Goal: Information Seeking & Learning: Learn about a topic

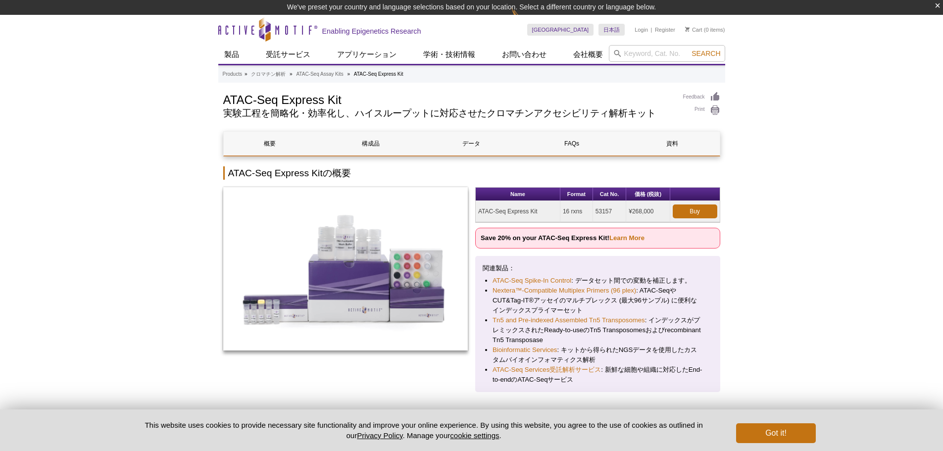
drag, startPoint x: 595, startPoint y: 213, endPoint x: 618, endPoint y: 214, distance: 22.3
click at [618, 214] on td "53157" at bounding box center [609, 211] width 33 height 21
copy td "53157"
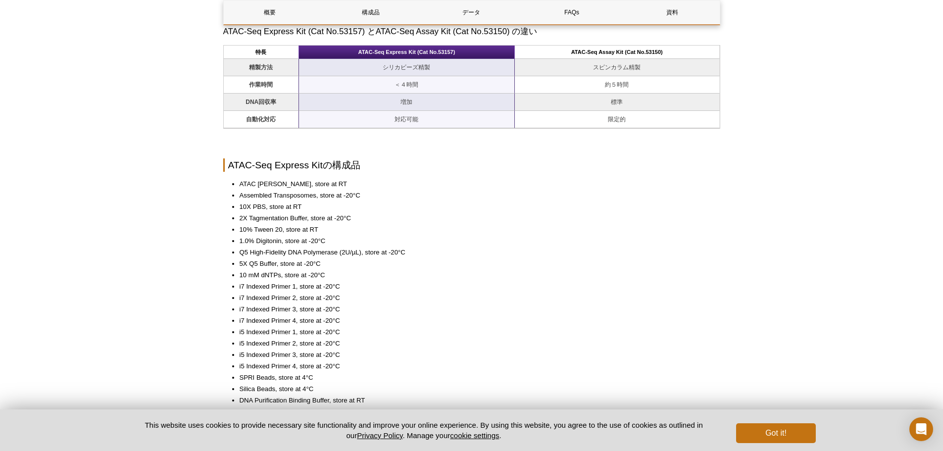
scroll to position [1039, 0]
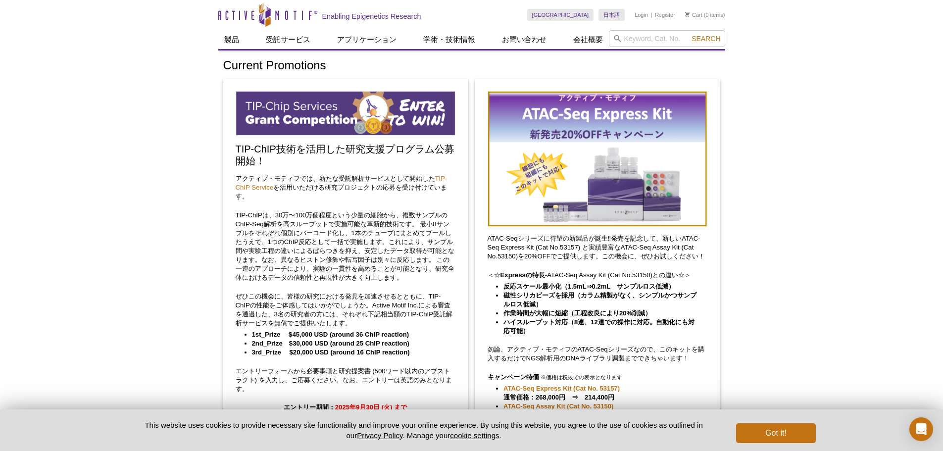
scroll to position [297, 0]
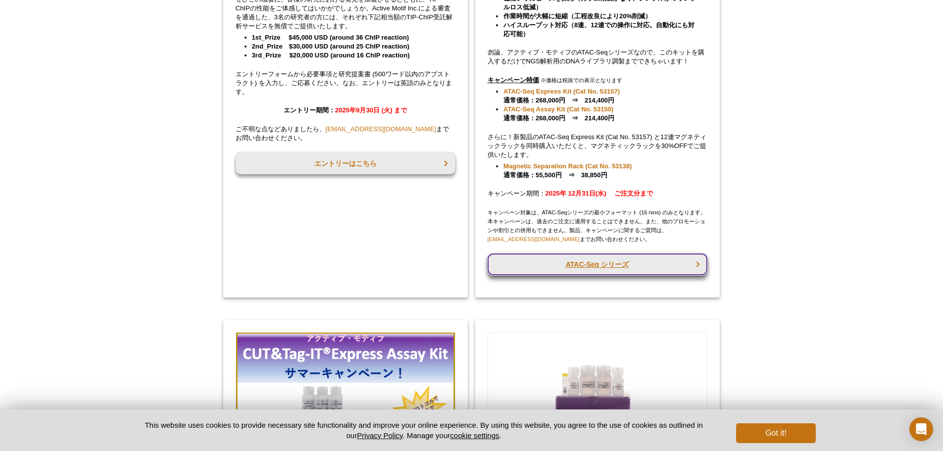
click at [585, 270] on link "ATAC-Seq シリーズ" at bounding box center [597, 264] width 220 height 22
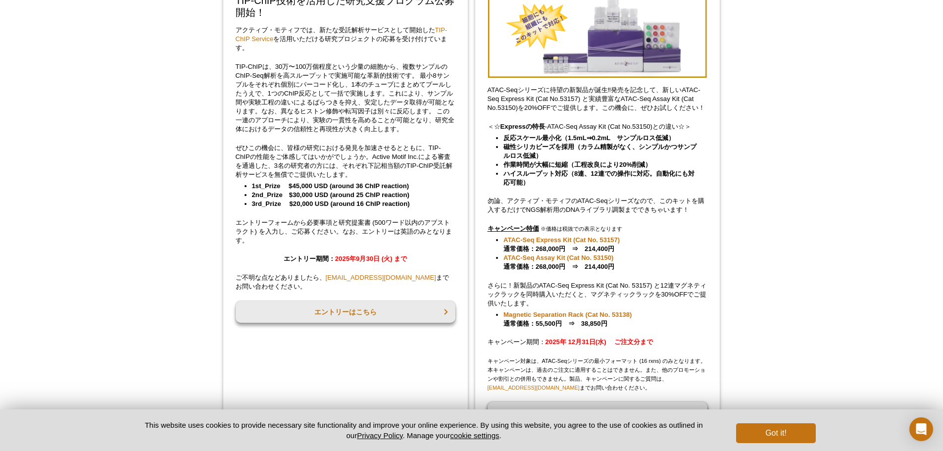
scroll to position [247, 0]
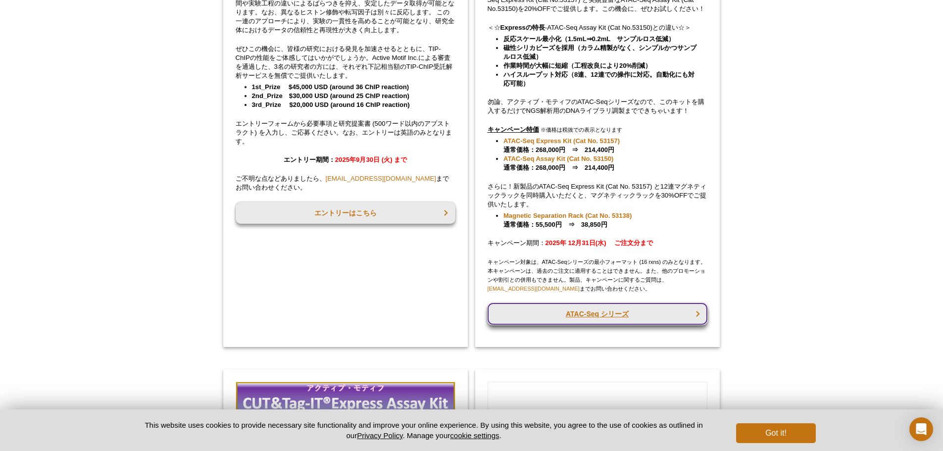
click at [611, 311] on link "ATAC-Seq シリーズ" at bounding box center [597, 314] width 220 height 22
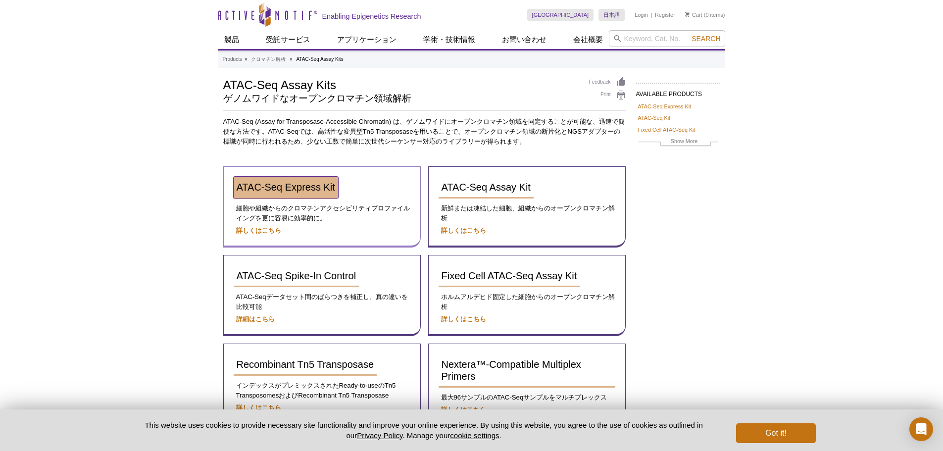
click at [285, 185] on span "ATAC-Seq Express Kit" at bounding box center [286, 187] width 98 height 11
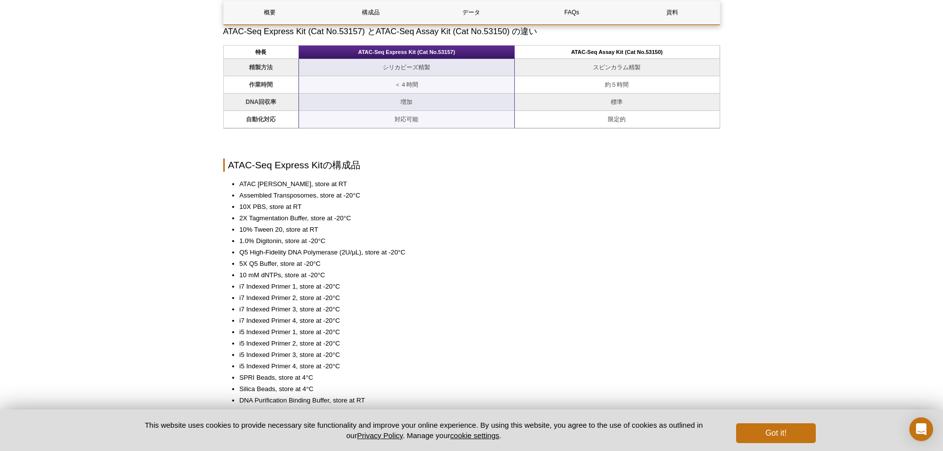
scroll to position [841, 0]
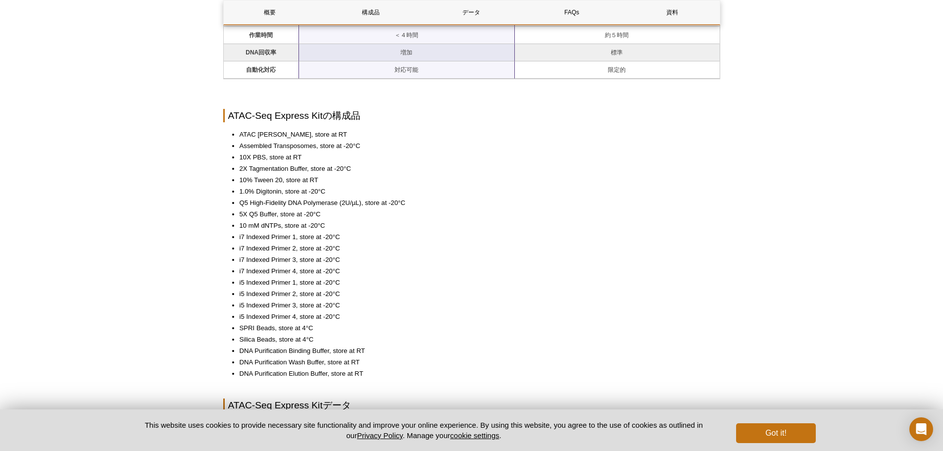
click at [597, 170] on li "2X Tagmentation Buffer, store at -20°C" at bounding box center [475, 169] width 471 height 10
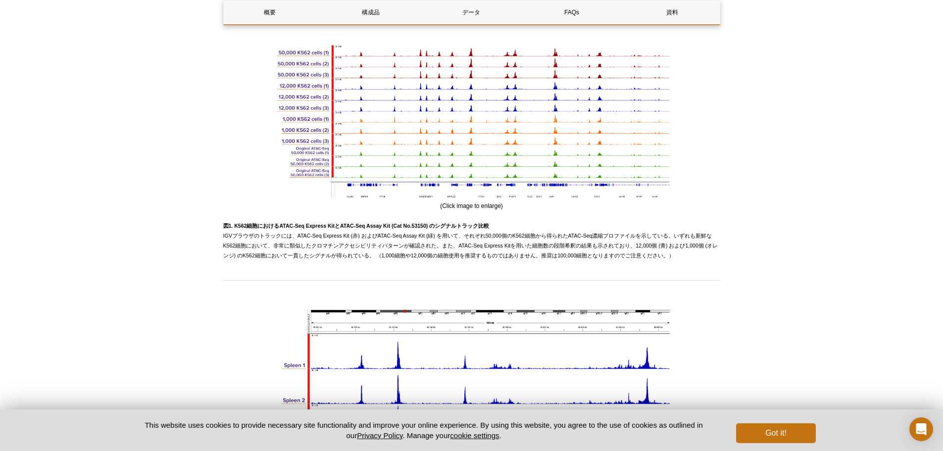
click at [808, 170] on div "Active Motif Logo Enabling Epigenetics Research 0 Search Skip to content Active…" at bounding box center [471, 167] width 943 height 2793
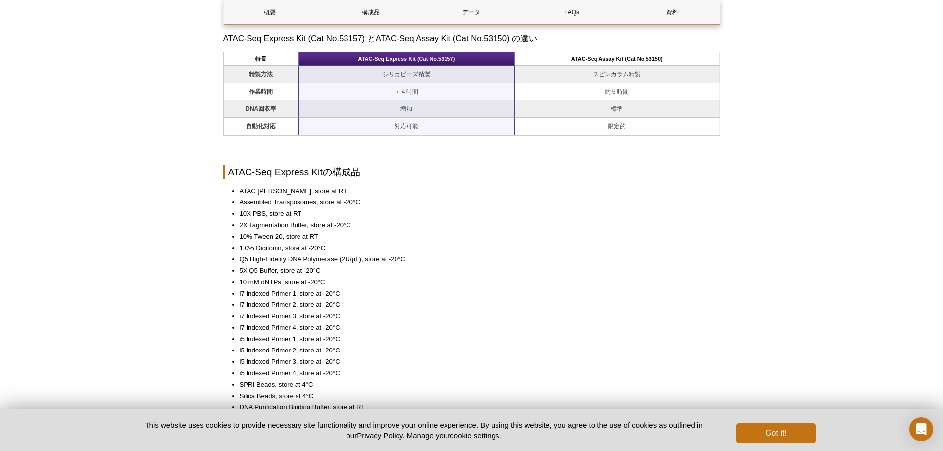
scroll to position [834, 0]
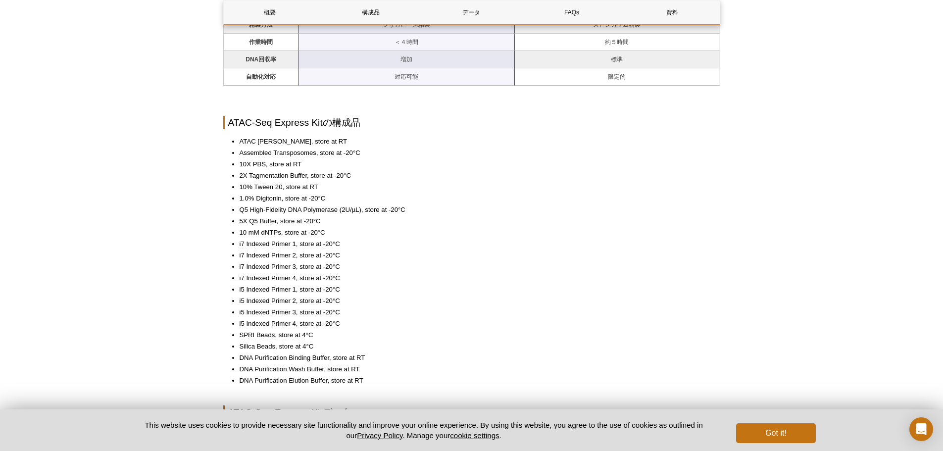
click at [491, 218] on li "5X Q5 Buffer, store at -20°C" at bounding box center [475, 221] width 471 height 10
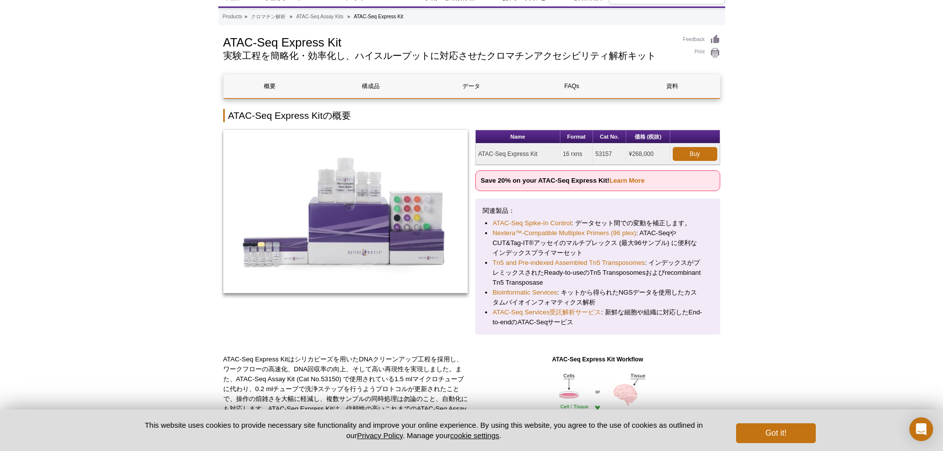
scroll to position [0, 0]
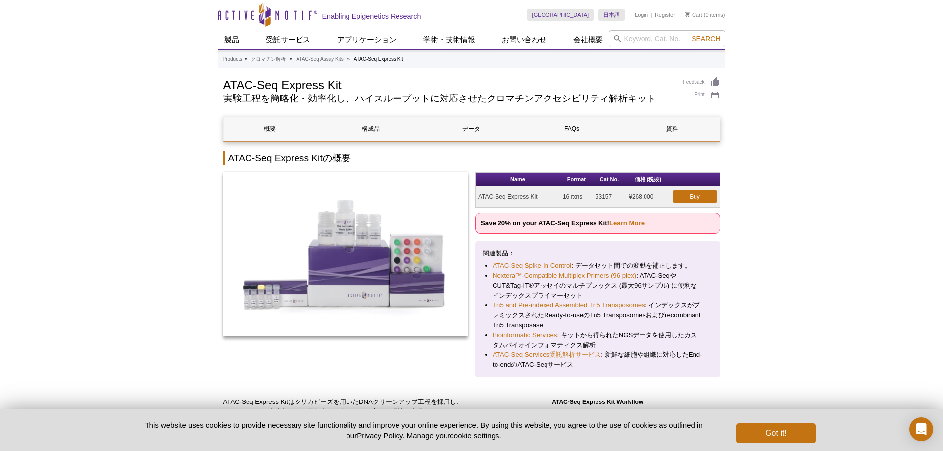
copy td "ATAC-Seq Express Kit"
drag, startPoint x: 479, startPoint y: 198, endPoint x: 538, endPoint y: 199, distance: 58.9
click at [538, 199] on td "ATAC-Seq Express Kit" at bounding box center [518, 196] width 85 height 21
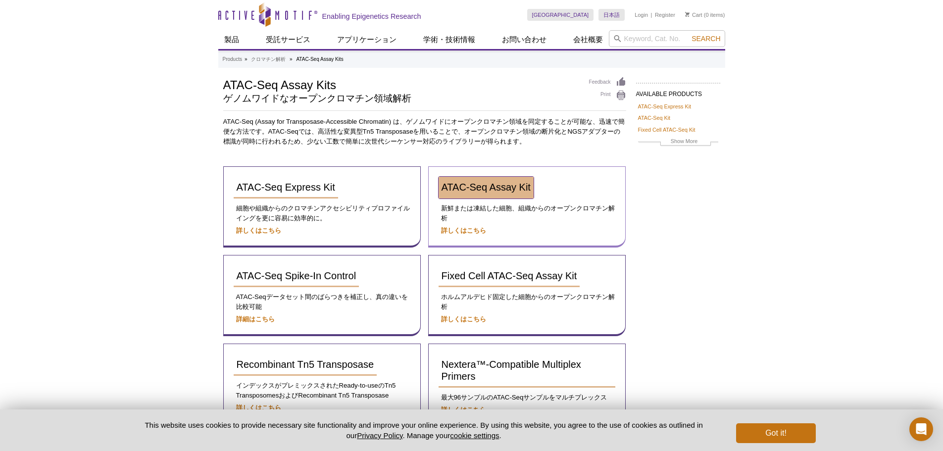
click at [513, 185] on span "ATAC-Seq Assay Kit" at bounding box center [485, 187] width 89 height 11
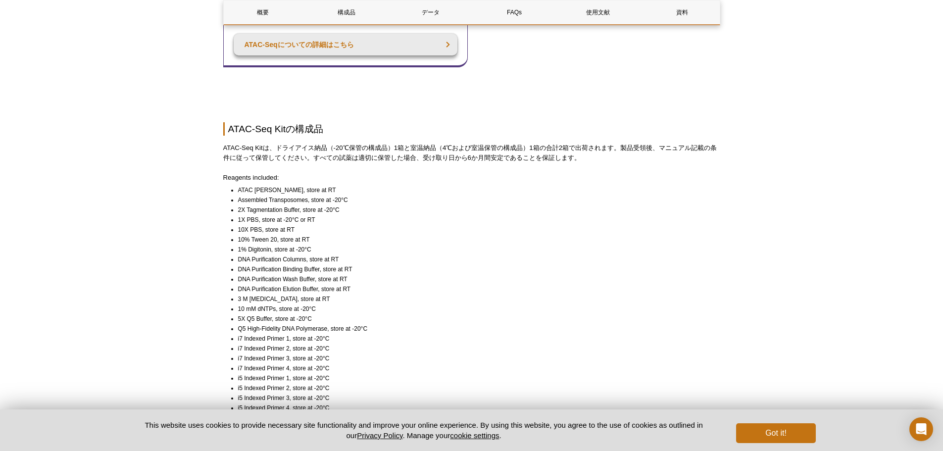
scroll to position [643, 0]
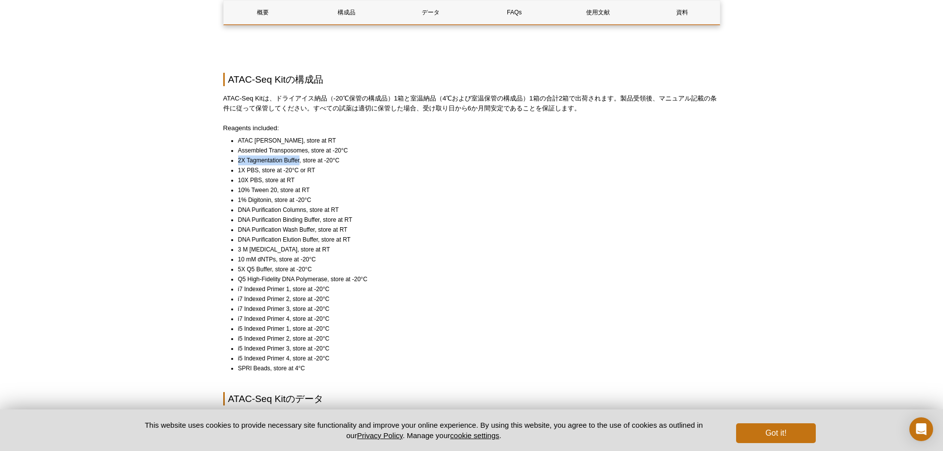
drag, startPoint x: 239, startPoint y: 161, endPoint x: 299, endPoint y: 159, distance: 60.9
click at [299, 159] on li "2X Tagmentation Buffer, store at -20°C" at bounding box center [474, 160] width 473 height 10
copy li "2X Tagmentation Buffer"
